Goal: Task Accomplishment & Management: Manage account settings

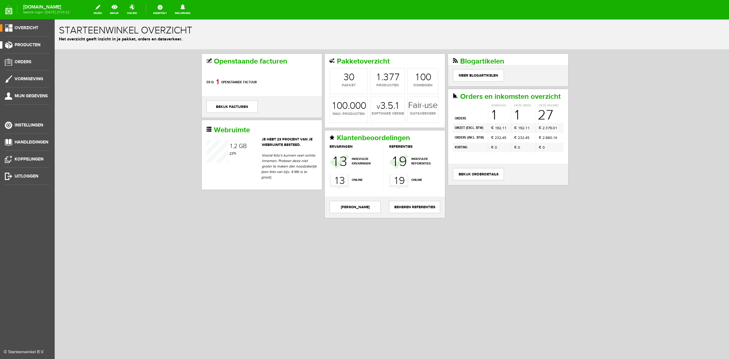
click at [28, 44] on span "Producten" at bounding box center [28, 44] width 26 height 5
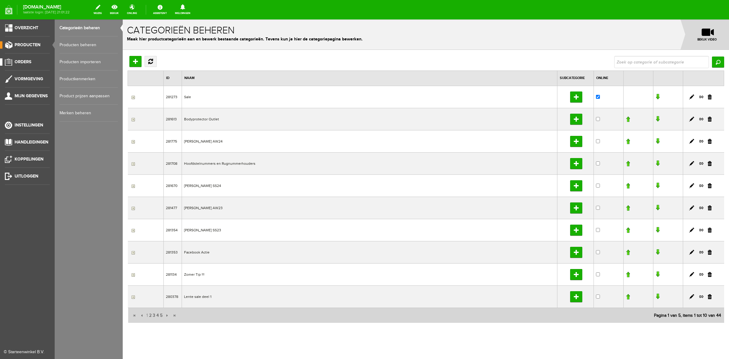
click at [27, 61] on span "Orders" at bounding box center [23, 61] width 17 height 5
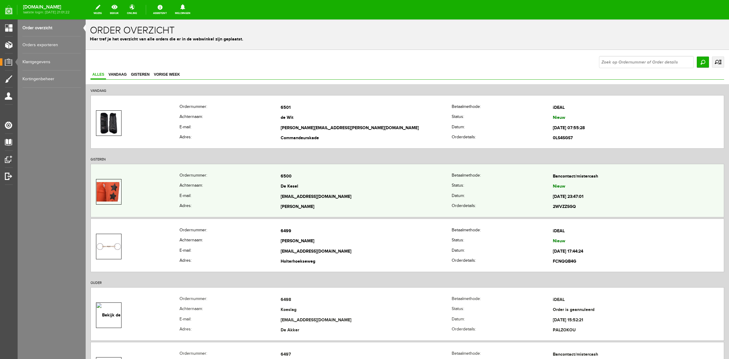
click at [287, 181] on td "6500" at bounding box center [366, 176] width 171 height 10
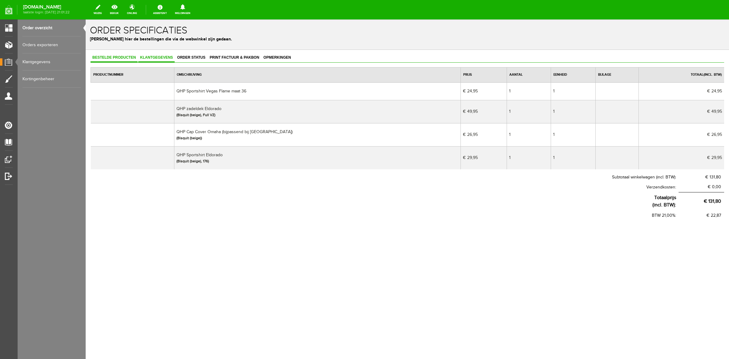
click at [156, 55] on span "Klantgegevens" at bounding box center [156, 57] width 36 height 4
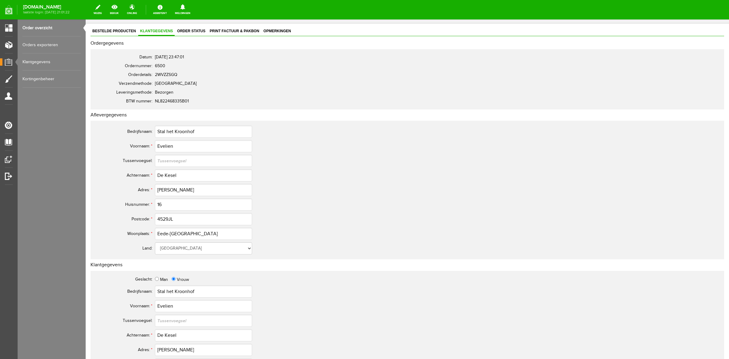
scroll to position [190, 0]
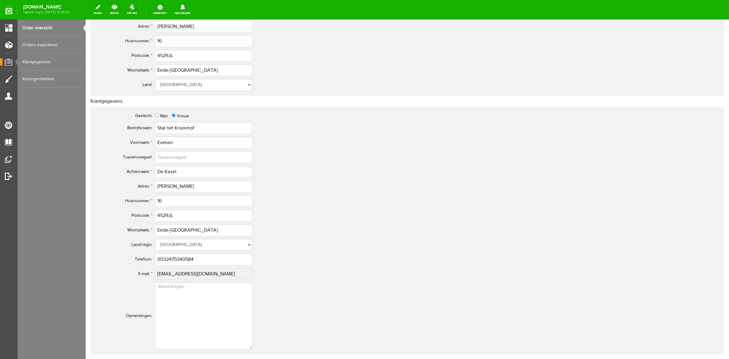
click at [52, 28] on link "Order overzicht" at bounding box center [51, 27] width 58 height 17
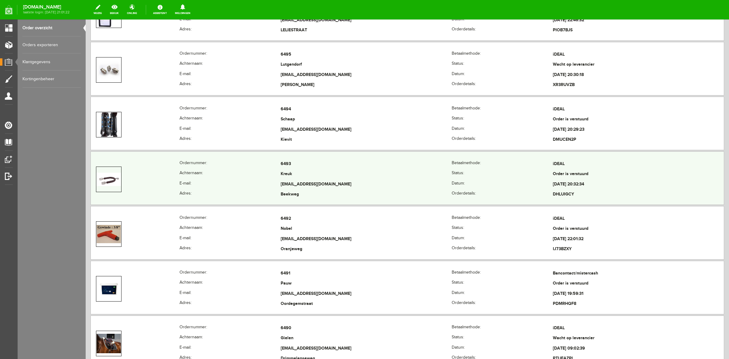
scroll to position [418, 0]
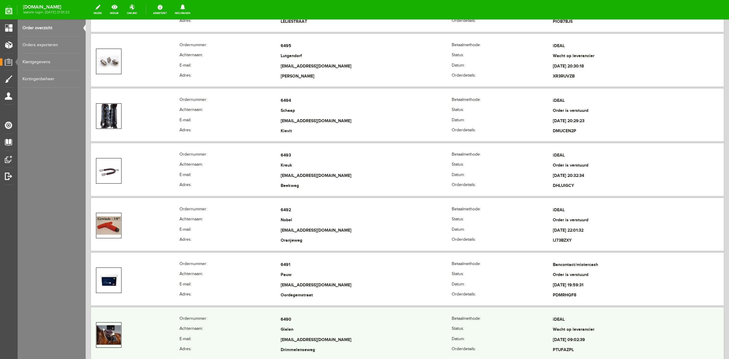
click at [181, 338] on th "E-mail:" at bounding box center [230, 340] width 101 height 10
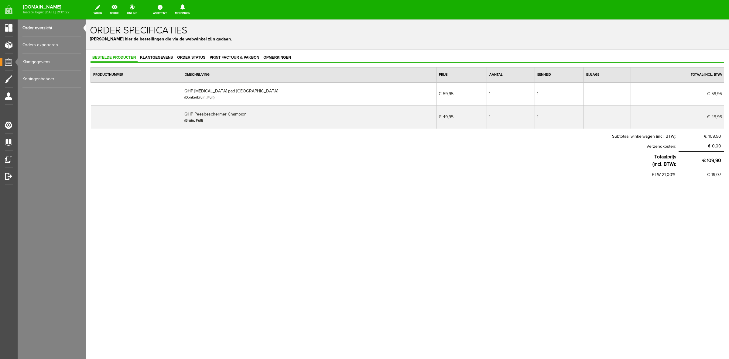
click at [28, 32] on link "Order overzicht" at bounding box center [51, 27] width 58 height 17
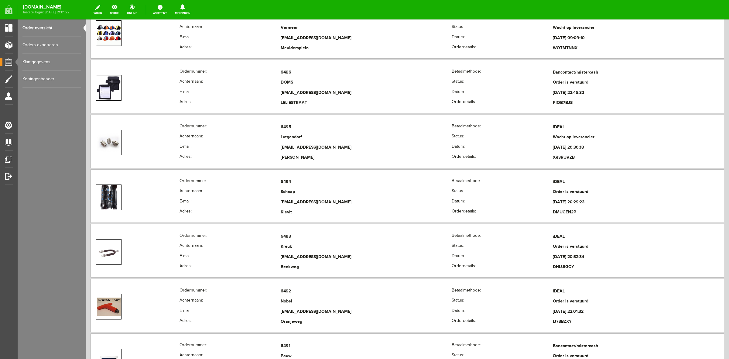
scroll to position [380, 0]
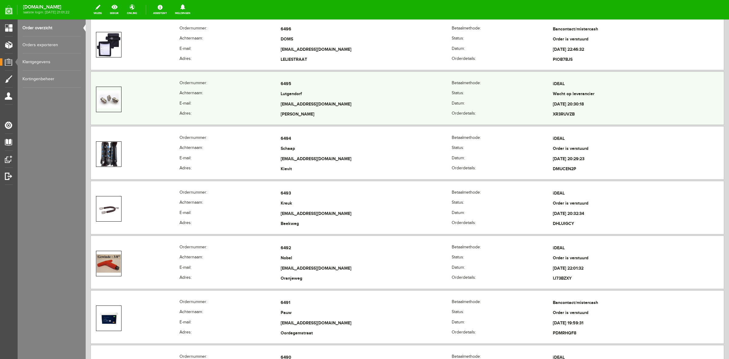
click at [281, 98] on td "Lutgendorf" at bounding box center [366, 94] width 171 height 10
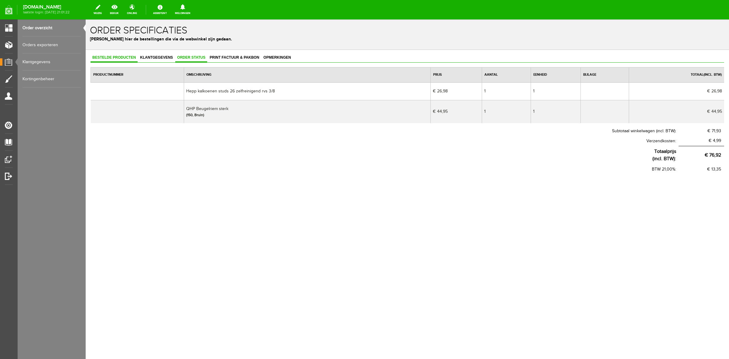
click at [200, 61] on link "Order status" at bounding box center [191, 57] width 32 height 9
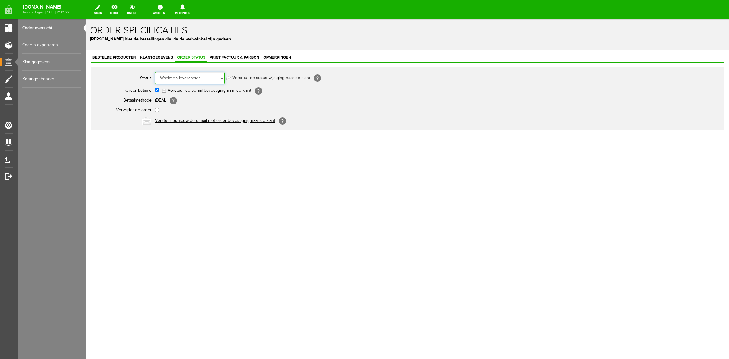
click at [196, 79] on select "Order niet afgerond Nieuw Order in behandeling Wacht op leverancier Wacht op be…" at bounding box center [190, 78] width 70 height 12
select select "7"
click at [155, 72] on select "Order niet afgerond Nieuw Order in behandeling Wacht op leverancier Wacht op be…" at bounding box center [190, 78] width 70 height 12
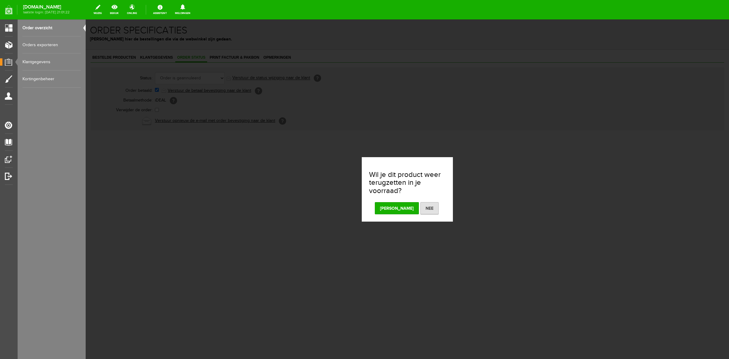
click at [397, 211] on button "[PERSON_NAME]" at bounding box center [397, 208] width 44 height 12
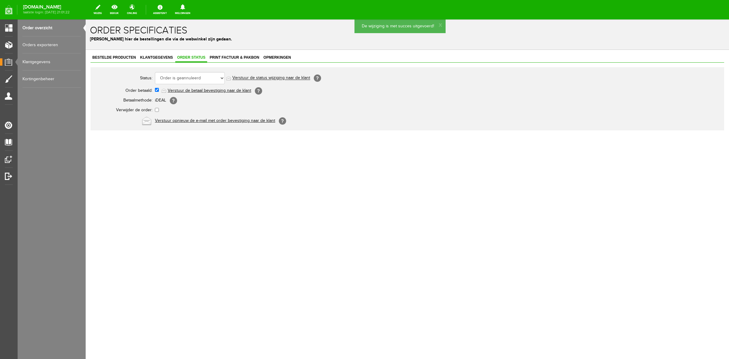
click at [270, 77] on link "Verstuur de status wijziging naar de klant" at bounding box center [271, 78] width 78 height 5
click at [115, 52] on div "Bestelde producten Klantgegevens Order status Print factuur & pakbon Opmerkinge…" at bounding box center [407, 113] width 643 height 126
click at [115, 54] on link "Bestelde producten" at bounding box center [114, 57] width 47 height 9
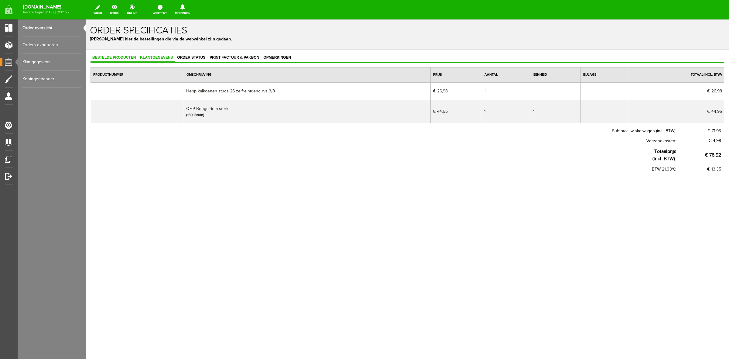
click at [163, 59] on span "Klantgegevens" at bounding box center [156, 57] width 36 height 4
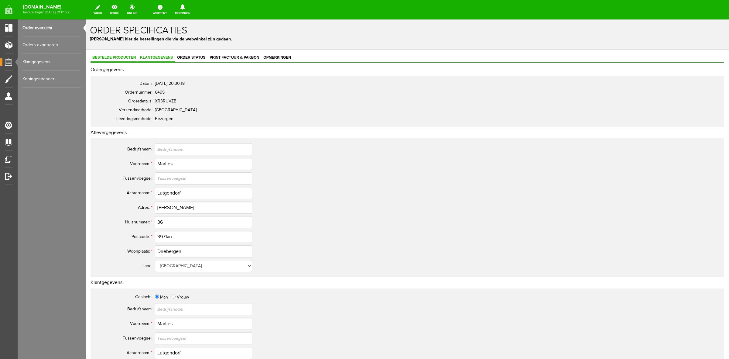
click at [135, 60] on link "Bestelde producten" at bounding box center [114, 57] width 47 height 9
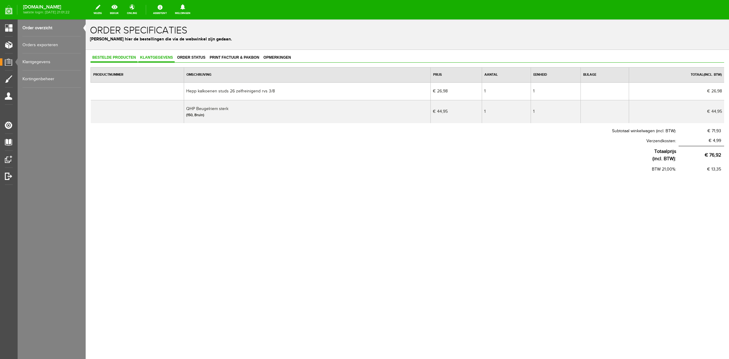
click at [169, 60] on link "Klantgegevens" at bounding box center [156, 57] width 36 height 9
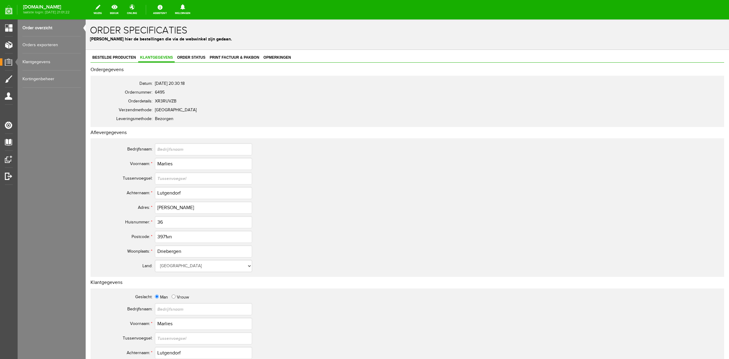
click at [195, 47] on div "Order specificaties Beheer hier de bestellingen die via de webwinkel zijn gedaa…" at bounding box center [407, 34] width 643 height 30
click at [193, 56] on span "Order status" at bounding box center [191, 57] width 32 height 4
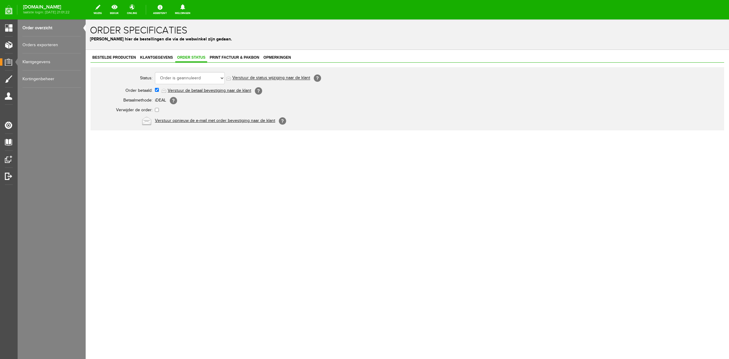
click at [56, 26] on link "Order overzicht" at bounding box center [51, 27] width 58 height 17
